Goal: Task Accomplishment & Management: Complete application form

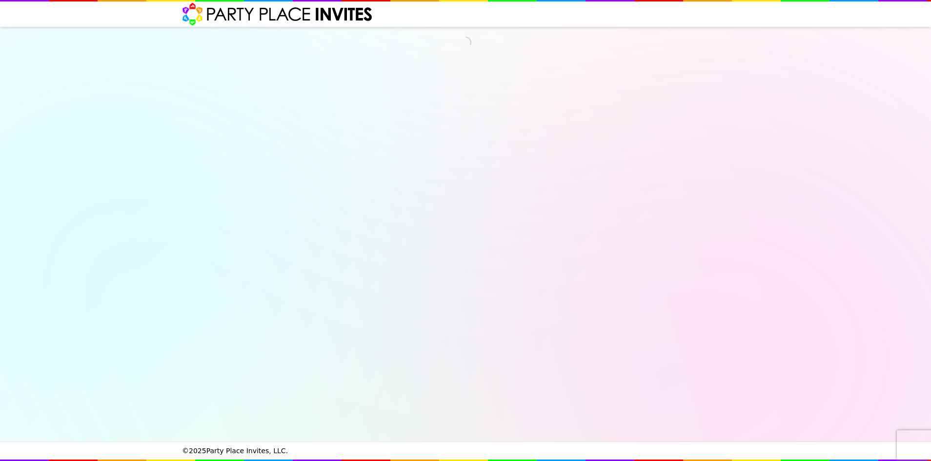
select select "540156"
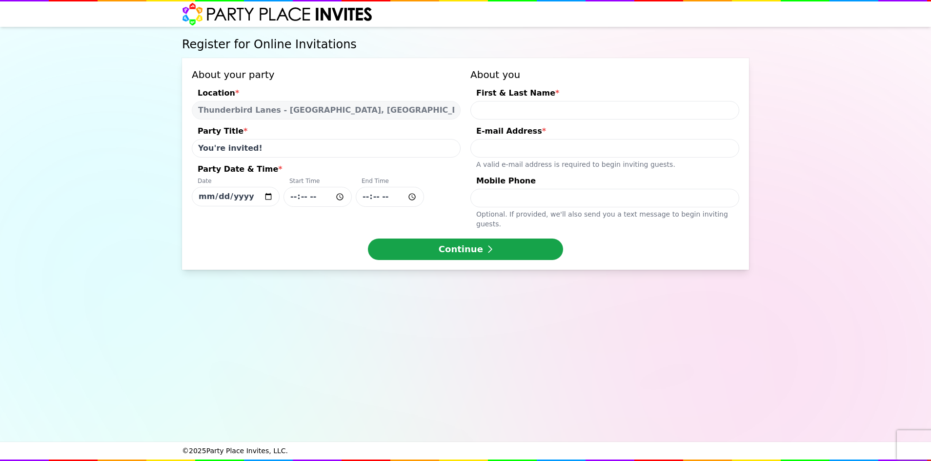
click at [317, 193] on input "Party Date & Time * Date [DATE] Start Time End Time" at bounding box center [317, 197] width 68 height 20
click at [362, 190] on input "Party Date & Time * Date [DATE] Start Time End Time" at bounding box center [390, 197] width 68 height 20
click at [485, 111] on input "First & Last Name *" at bounding box center [604, 110] width 269 height 19
type input "[PERSON_NAME]"
click at [506, 148] on input "E-mail Address * A valid e-mail address is required to begin inviting guests." at bounding box center [604, 148] width 269 height 19
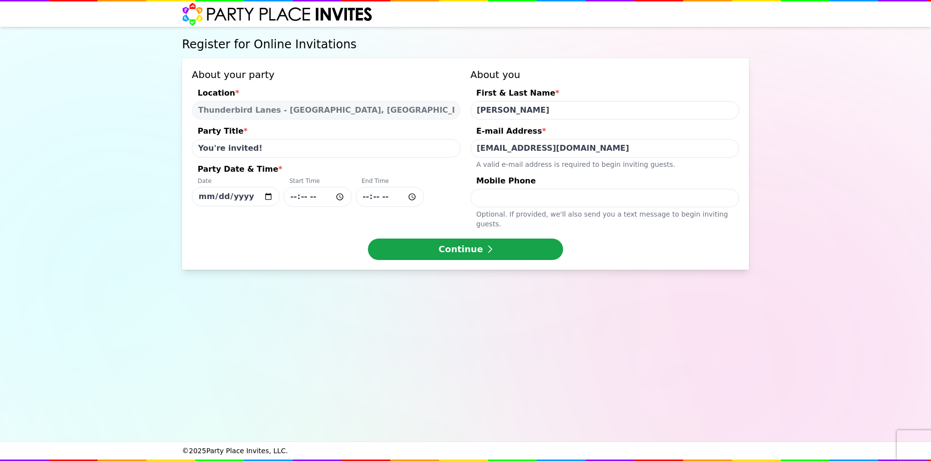
type input "[EMAIL_ADDRESS][DOMAIN_NAME]"
click at [504, 197] on input "Mobile Phone Optional. If provided, we ' ll also send you a text message to beg…" at bounding box center [604, 198] width 269 height 19
type input "2154809939"
click at [487, 245] on icon "submit" at bounding box center [489, 249] width 5 height 9
click at [340, 197] on input "Party Date & Time * Date [DATE] Start Time End Time" at bounding box center [317, 197] width 68 height 20
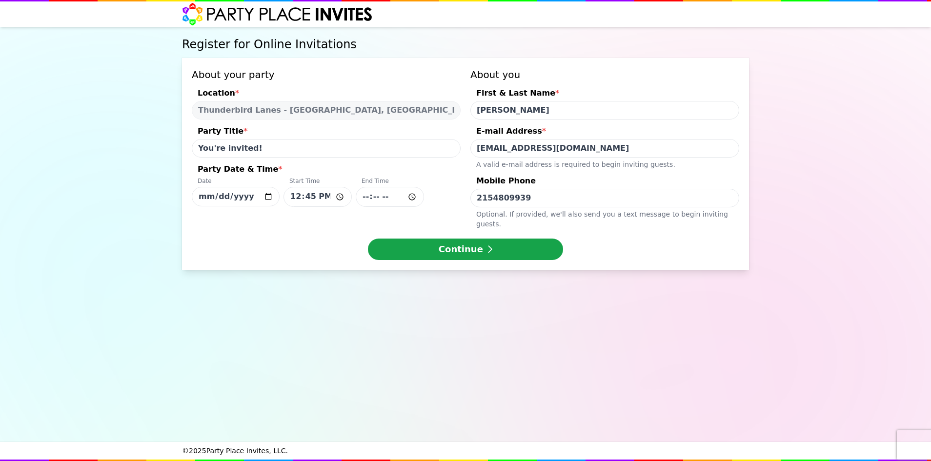
type input "12:45"
click at [389, 200] on input "Party Date & Time * Date [DATE] Start Time 12:45 End Time" at bounding box center [390, 197] width 68 height 20
click at [413, 196] on input "Party Date & Time * Date [DATE] Start Time 12:45 End Time" at bounding box center [390, 197] width 68 height 20
type input "14:45"
click at [444, 167] on div "Party Date & Time *" at bounding box center [326, 170] width 269 height 14
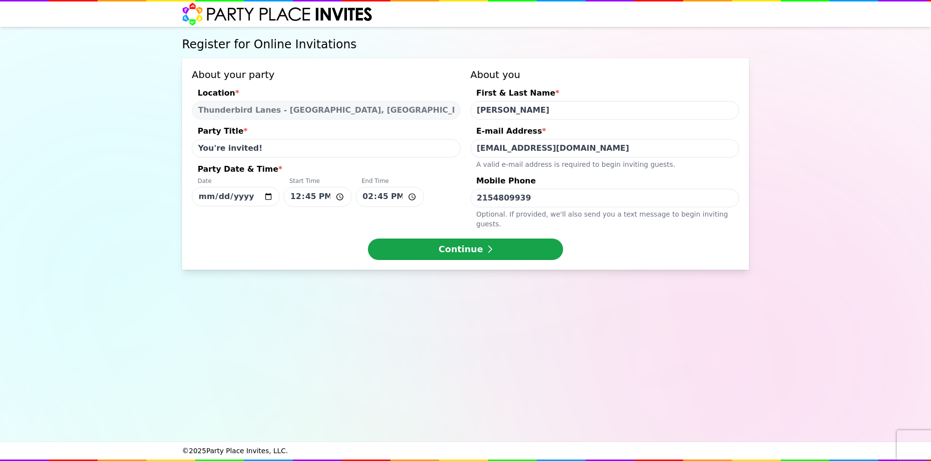
click at [279, 187] on input "[DATE]" at bounding box center [236, 197] width 88 height 20
click at [438, 238] on button "Continue" at bounding box center [465, 248] width 195 height 21
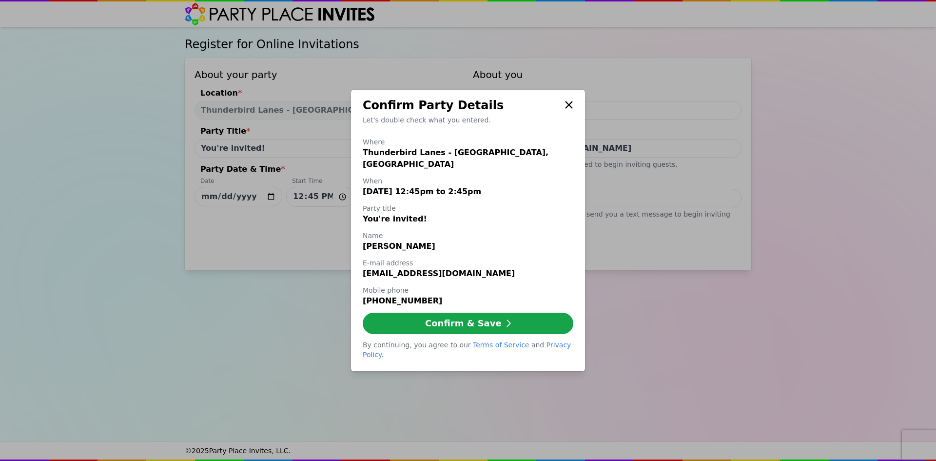
click at [567, 111] on icon at bounding box center [569, 105] width 9 height 12
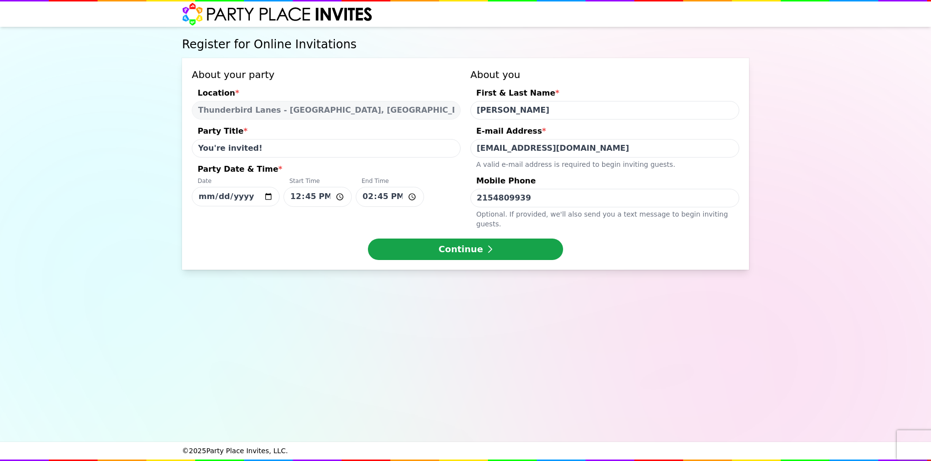
click at [267, 196] on input "[DATE]" at bounding box center [236, 197] width 88 height 20
type input "[DATE]"
click at [404, 238] on button "Continue" at bounding box center [465, 248] width 195 height 21
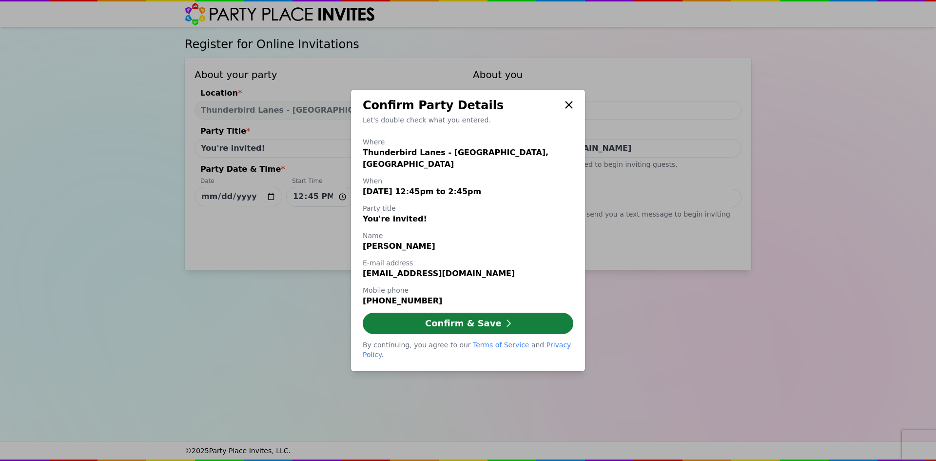
click at [466, 322] on button "Confirm & Save" at bounding box center [468, 323] width 211 height 21
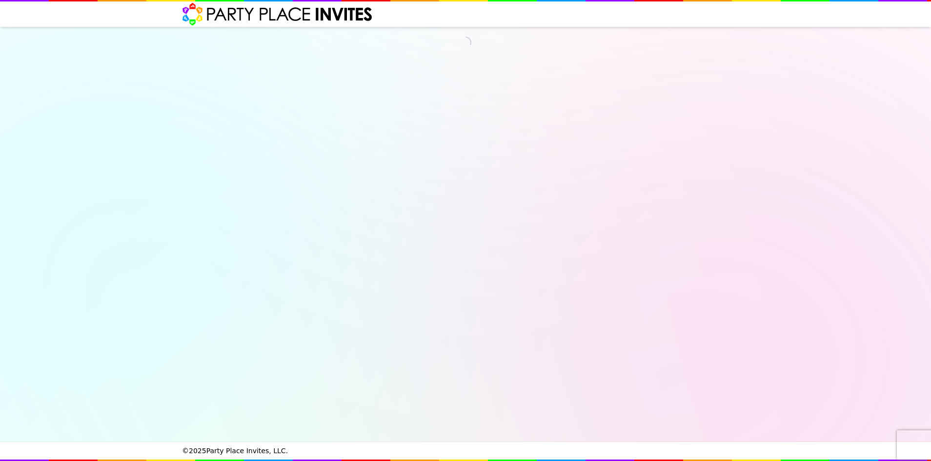
select select "540156"
